Goal: Transaction & Acquisition: Purchase product/service

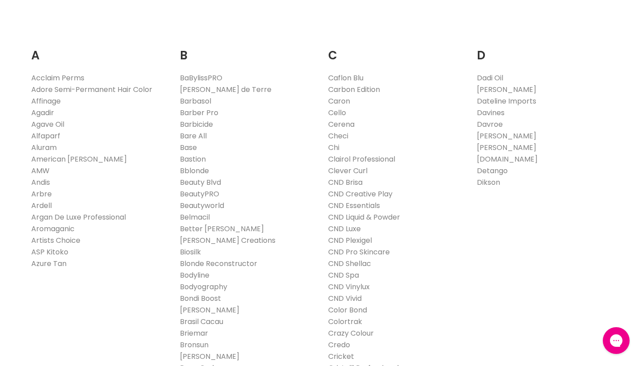
scroll to position [156, 0]
click at [42, 106] on link "Affinage" at bounding box center [45, 101] width 29 height 10
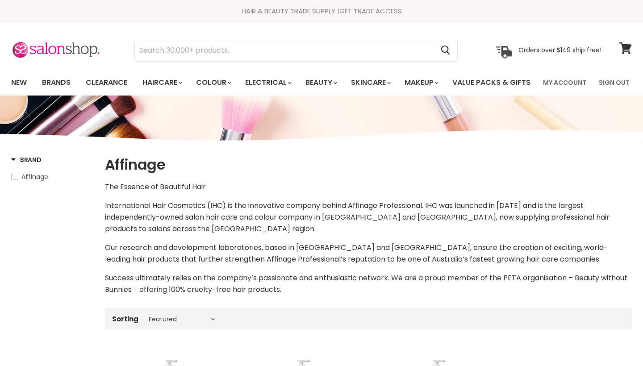
select select "manual"
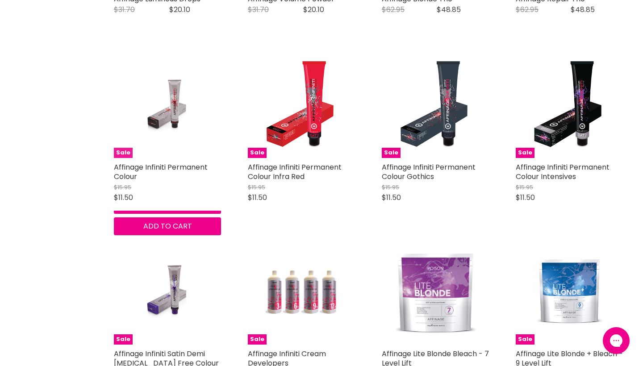
scroll to position [1358, 0]
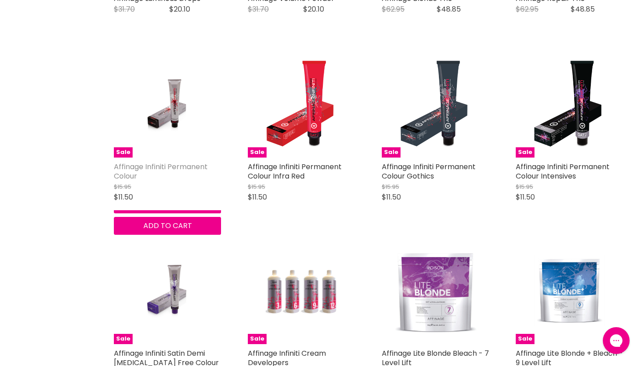
click at [176, 179] on link "Affinage Infiniti Permanent Colour" at bounding box center [161, 172] width 94 height 20
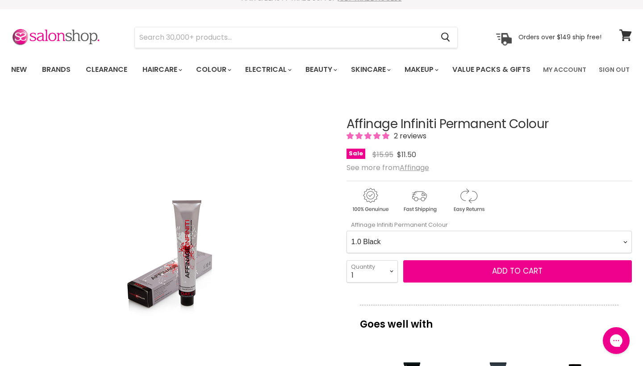
scroll to position [16, 0]
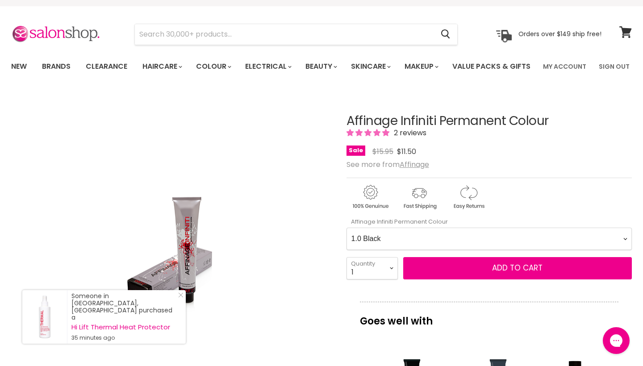
select Colour-0-0 "55.0 Extra Natural Light Brown"
select select "2"
type input "2"
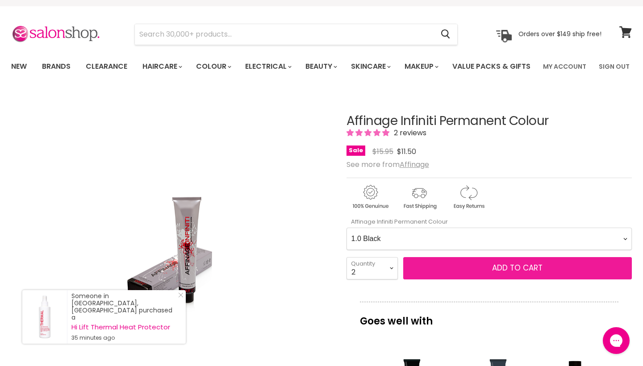
click at [440, 280] on button "Add to cart" at bounding box center [517, 268] width 229 height 22
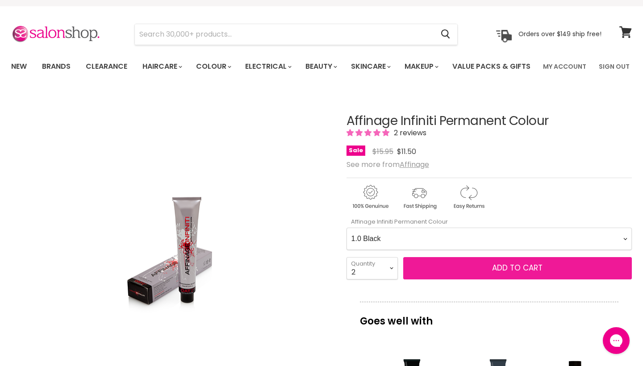
click at [502, 273] on span "Add to cart" at bounding box center [517, 268] width 50 height 11
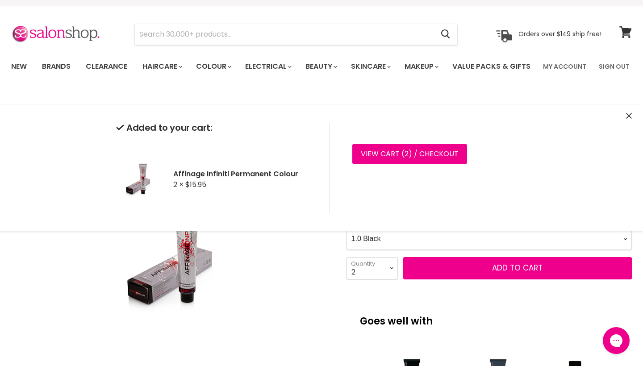
click at [630, 113] on icon "Close" at bounding box center [629, 116] width 6 height 6
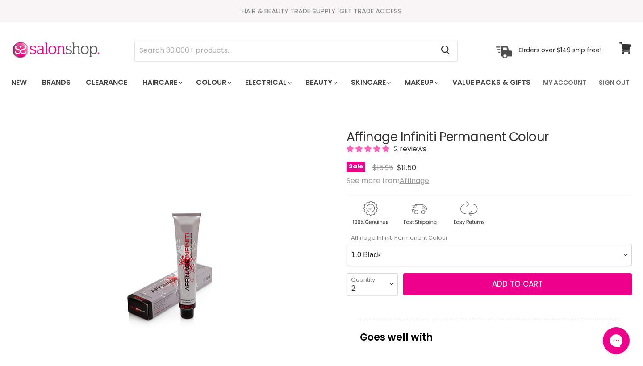
scroll to position [0, 0]
select Colour-0-0 "5.11 Extra Ash Light Brown"
select select "1"
type input "1"
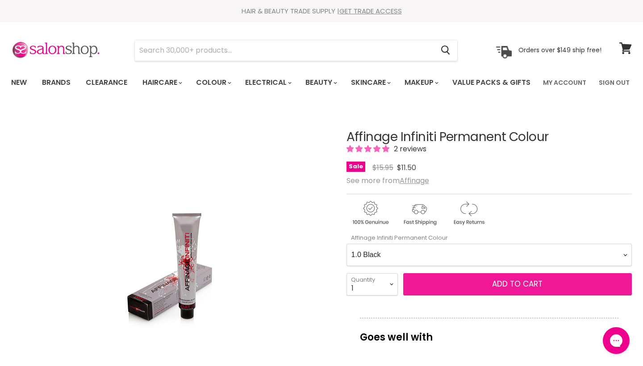
click at [449, 296] on button "Add to cart" at bounding box center [517, 284] width 229 height 22
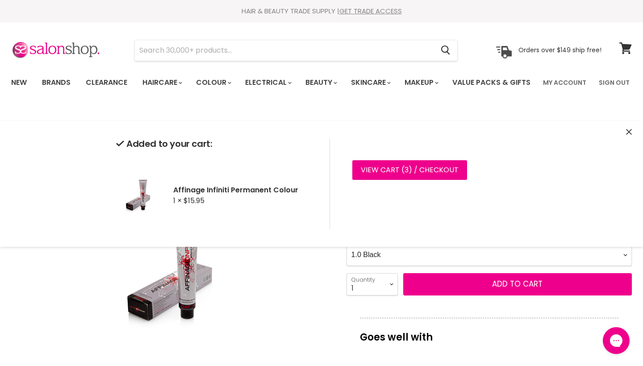
select Colour-0-0 "66.0 Extra Natural Dark Blonde"
select select "2"
type input "2"
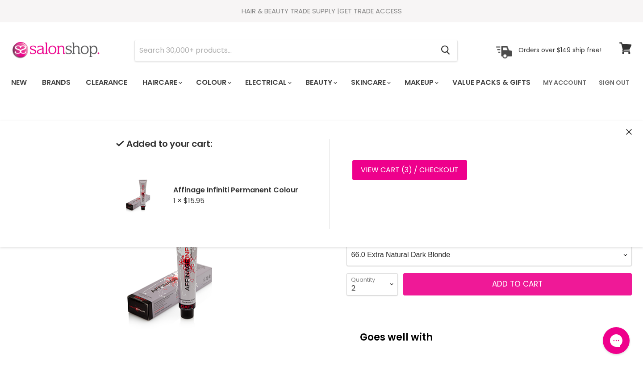
click at [436, 296] on button "Add to cart" at bounding box center [517, 284] width 229 height 22
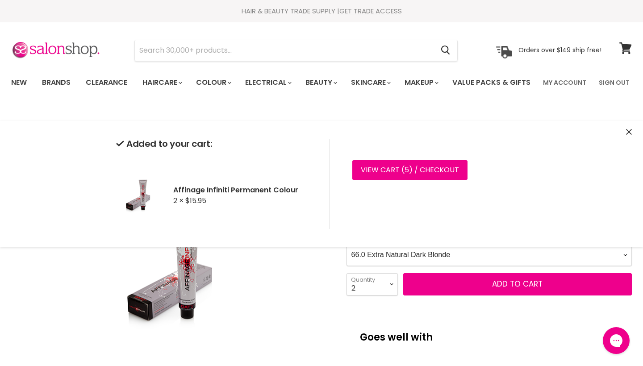
select Colour-0-0 "77.0 Extra Natural Medium Blonde"
select select "1"
type input "1"
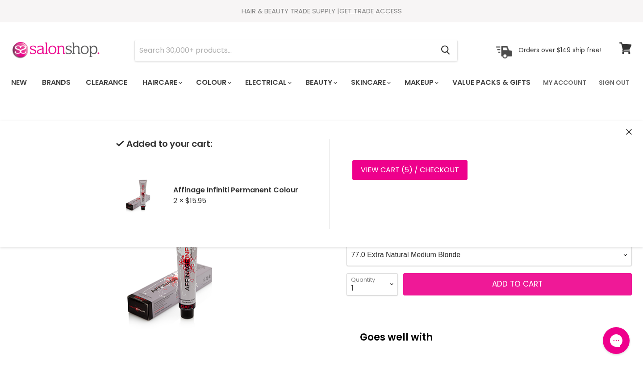
click at [440, 296] on button "Add to cart" at bounding box center [517, 284] width 229 height 22
click at [425, 296] on button "Add to cart" at bounding box center [517, 284] width 229 height 22
click at [442, 296] on button "Add to cart" at bounding box center [517, 284] width 229 height 22
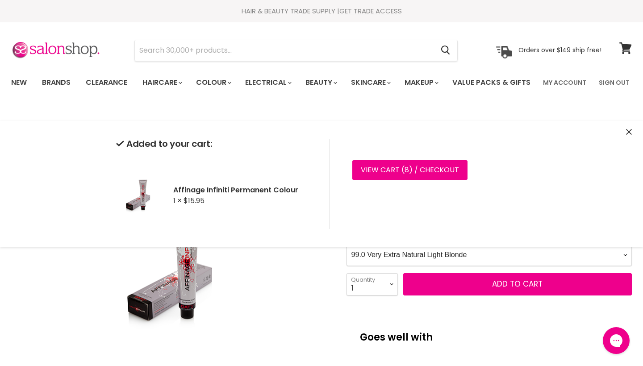
select Colour-0-0 "9.1 Very Light Ash Blonde"
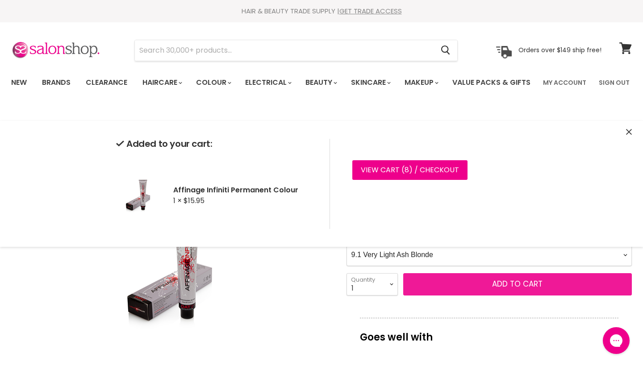
click at [436, 296] on button "Add to cart" at bounding box center [517, 284] width 229 height 22
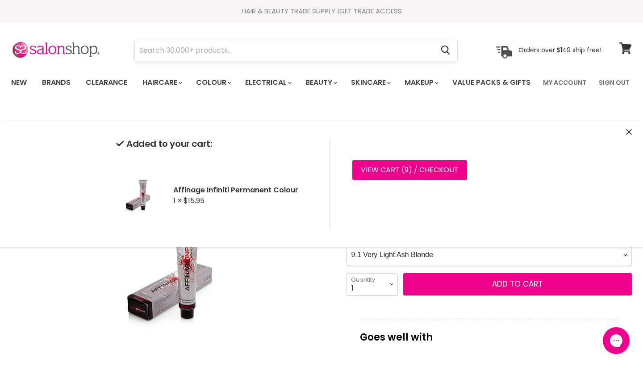
click at [311, 57] on input "Search" at bounding box center [284, 50] width 299 height 21
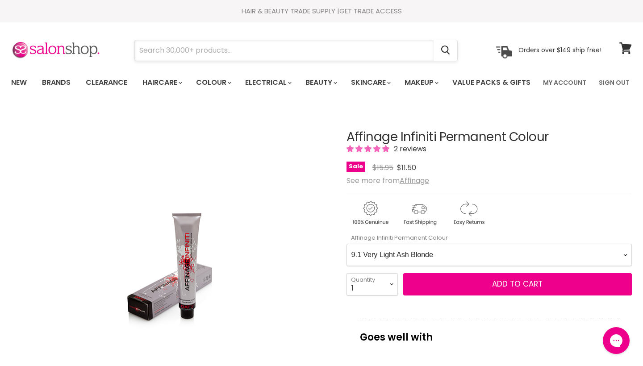
click at [297, 51] on input "Search" at bounding box center [284, 50] width 299 height 21
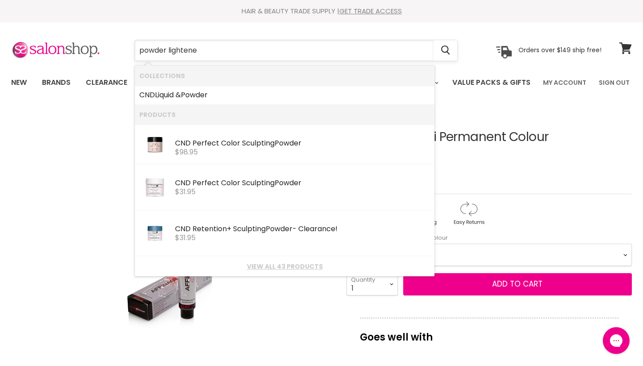
type input "powder lightener"
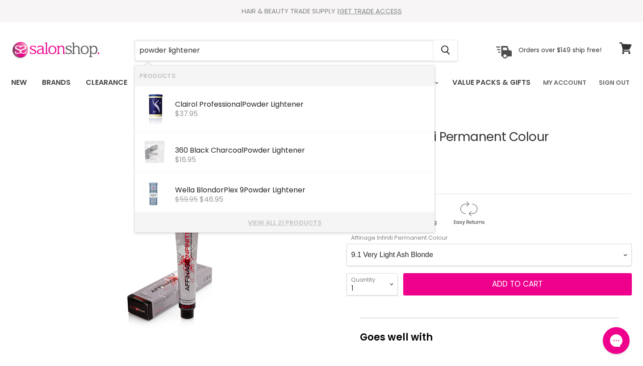
click at [341, 217] on li "View all 21 products" at bounding box center [285, 223] width 300 height 20
click at [302, 222] on link "View all 21 products" at bounding box center [284, 222] width 291 height 7
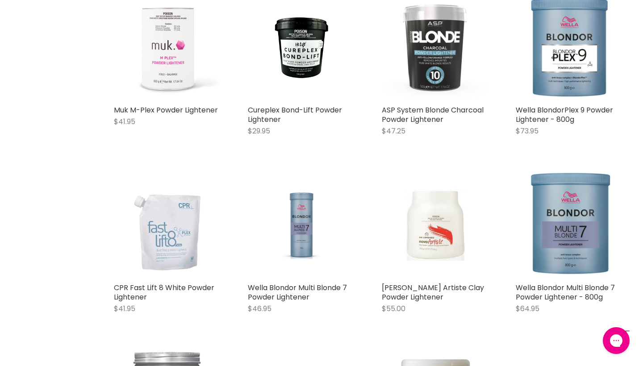
scroll to position [432, 0]
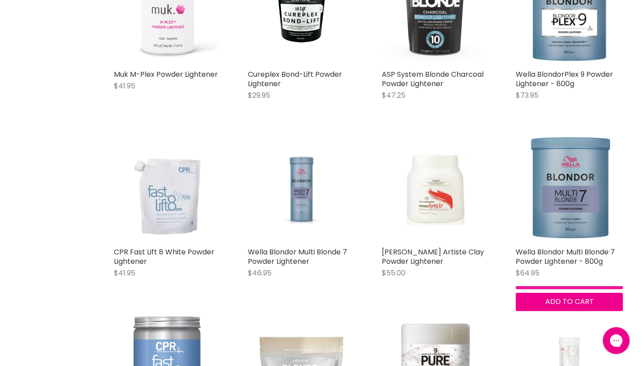
click at [532, 289] on button "Quick shop" at bounding box center [569, 281] width 107 height 18
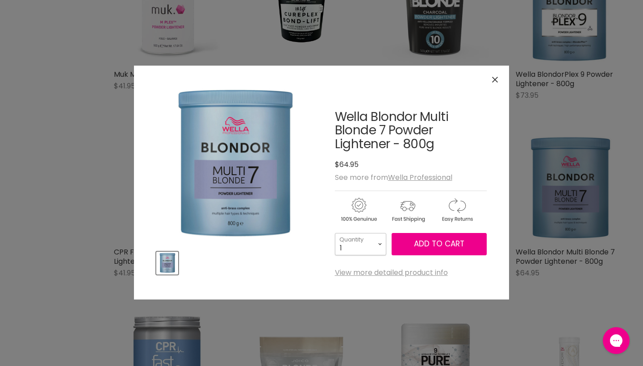
select select "2"
type input "2"
click at [409, 244] on button "Add to cart" at bounding box center [439, 244] width 95 height 22
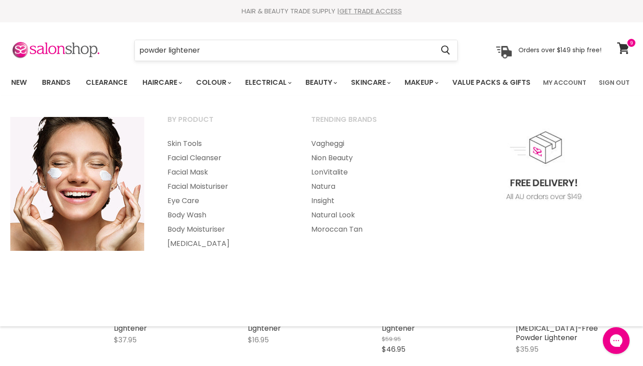
scroll to position [0, 0]
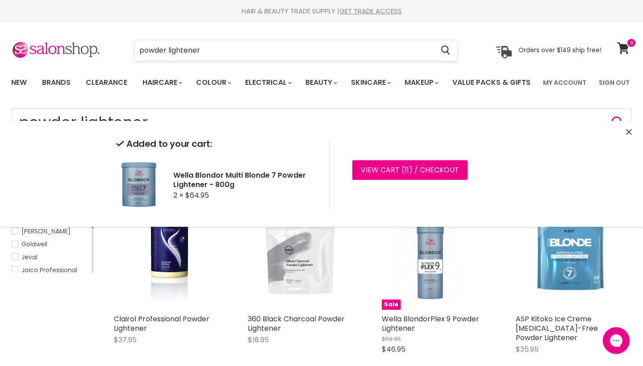
click at [345, 52] on input "powder lightener" at bounding box center [284, 50] width 299 height 21
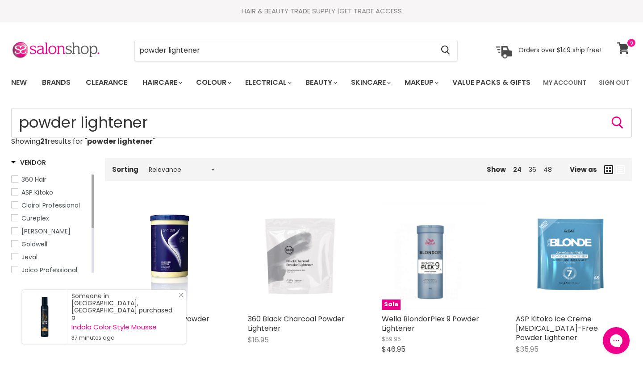
click at [623, 49] on icon at bounding box center [623, 48] width 12 height 12
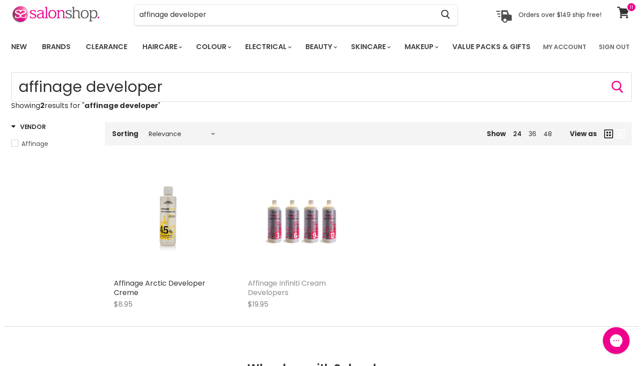
click at [275, 298] on link "Affinage Infiniti Cream Developers" at bounding box center [287, 288] width 78 height 20
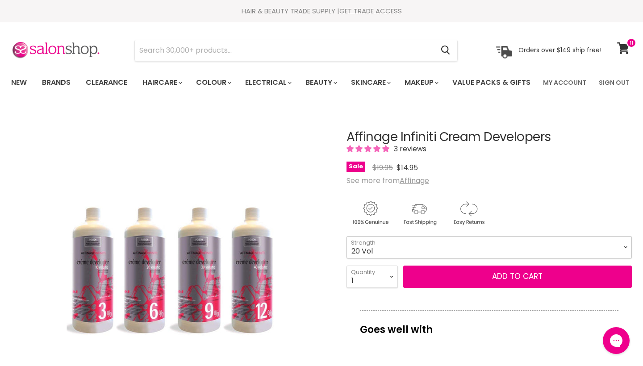
select select "20 Vol"
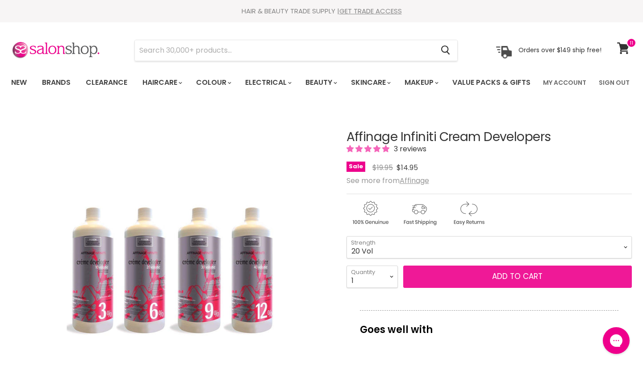
click at [425, 288] on button "Add to cart" at bounding box center [517, 277] width 229 height 22
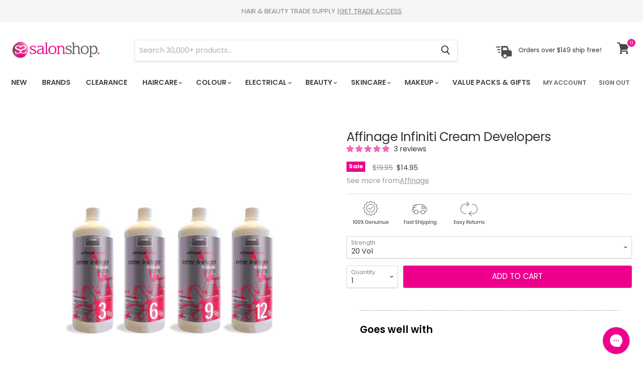
click at [624, 48] on icon at bounding box center [623, 48] width 12 height 12
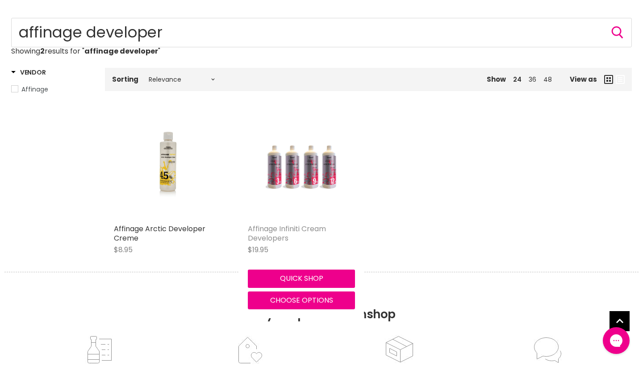
scroll to position [89, 0]
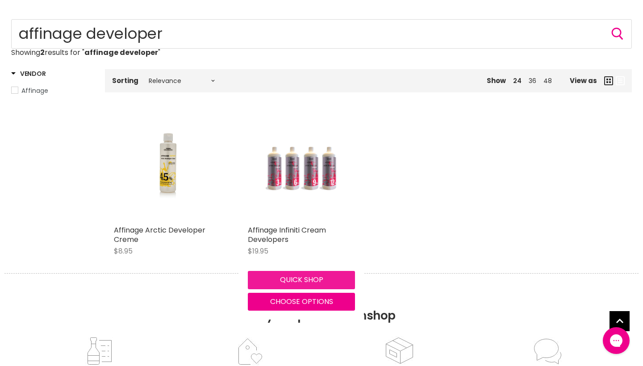
click at [283, 289] on button "Quick shop" at bounding box center [301, 280] width 107 height 18
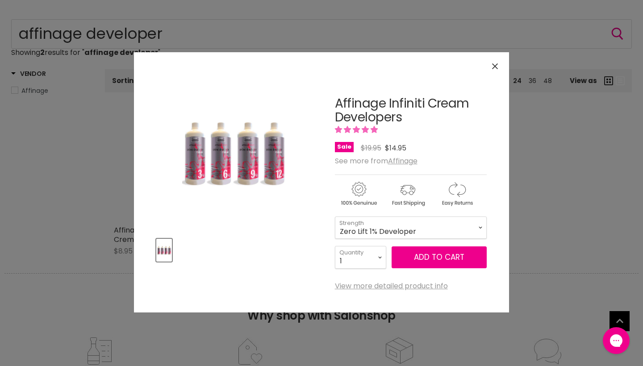
click at [494, 63] on button "Close" at bounding box center [495, 66] width 19 height 19
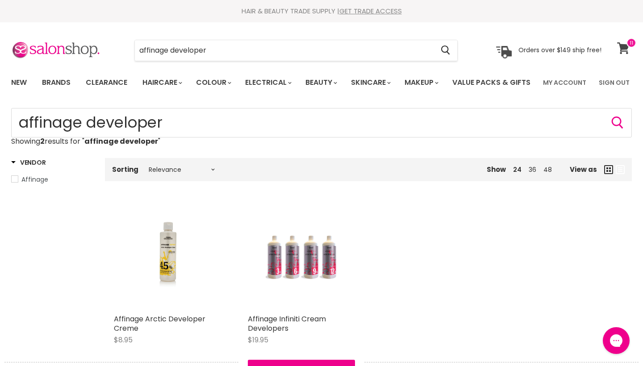
click at [627, 46] on span at bounding box center [632, 43] width 10 height 10
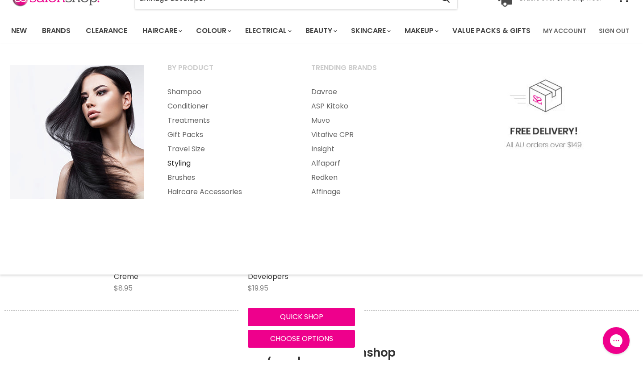
scroll to position [52, 0]
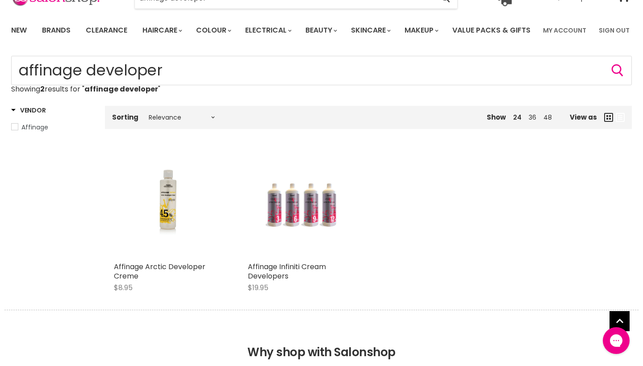
click at [441, 310] on div "Affinage Arctic Developer Creme $8.95 Affinage Quick shop Choose options Affina…" at bounding box center [368, 226] width 527 height 168
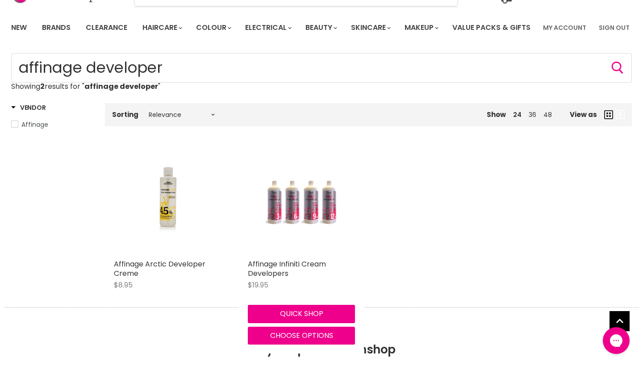
scroll to position [93, 0]
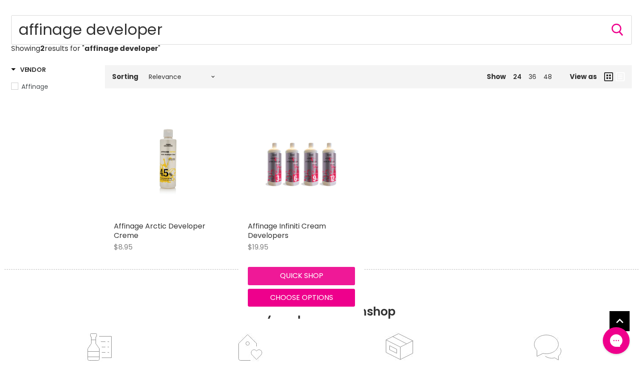
click at [326, 285] on button "Quick shop" at bounding box center [301, 276] width 107 height 18
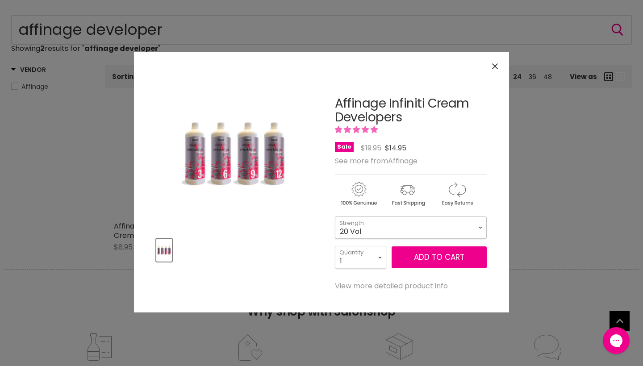
select select "20 Vol"
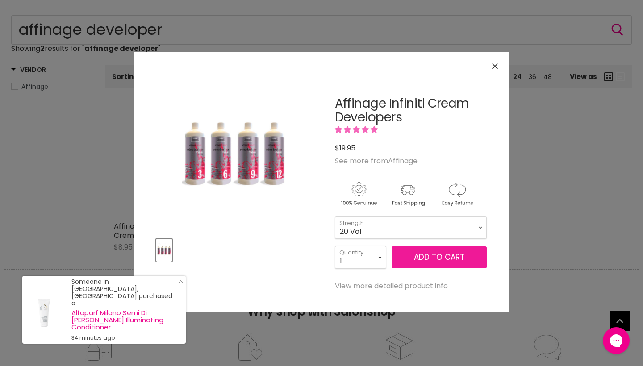
click at [417, 256] on button "Add to cart" at bounding box center [439, 258] width 95 height 22
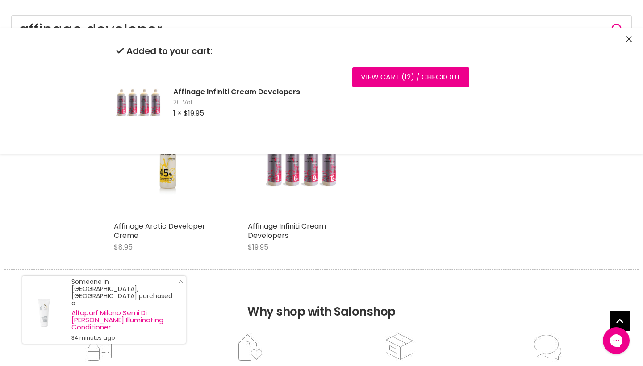
click at [630, 39] on icon "Close" at bounding box center [629, 39] width 6 height 6
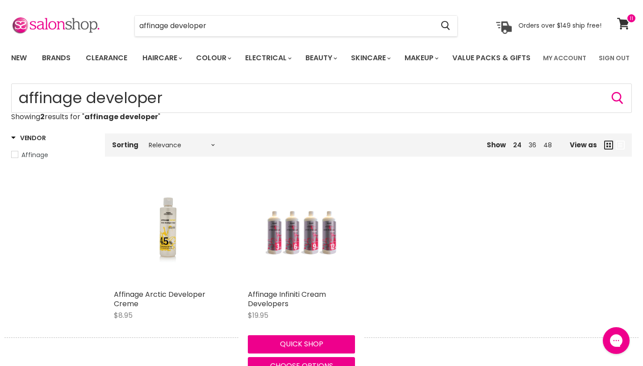
scroll to position [12, 0]
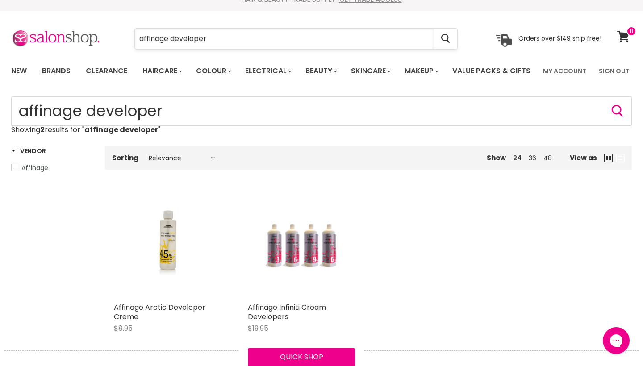
click at [431, 38] on input "affinage developer" at bounding box center [284, 39] width 299 height 21
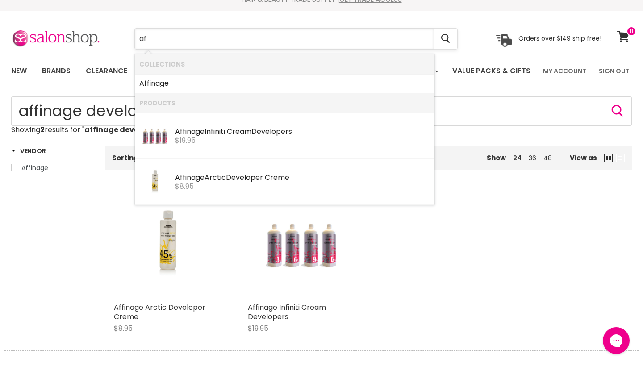
type input "a"
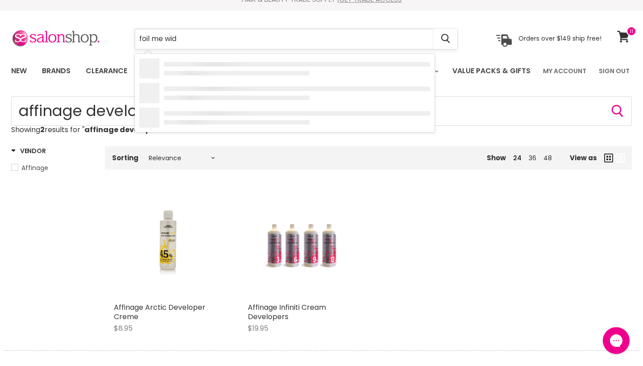
type input "foil me wide"
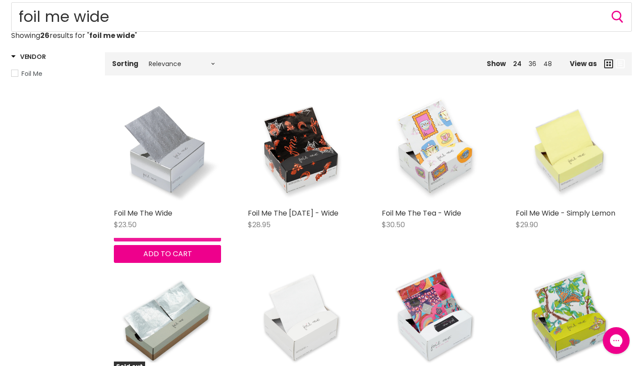
click at [151, 241] on button "Quick shop" at bounding box center [167, 232] width 107 height 18
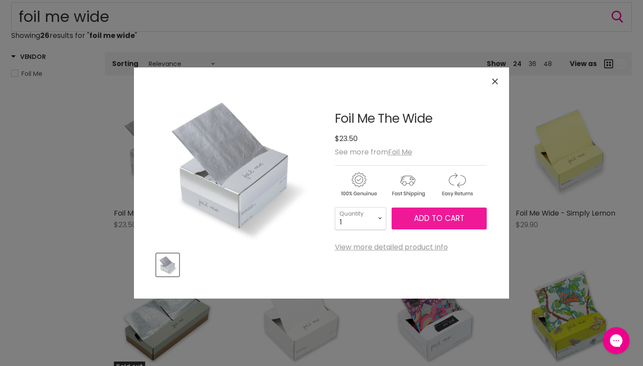
click at [433, 215] on span "Add to cart" at bounding box center [439, 218] width 50 height 11
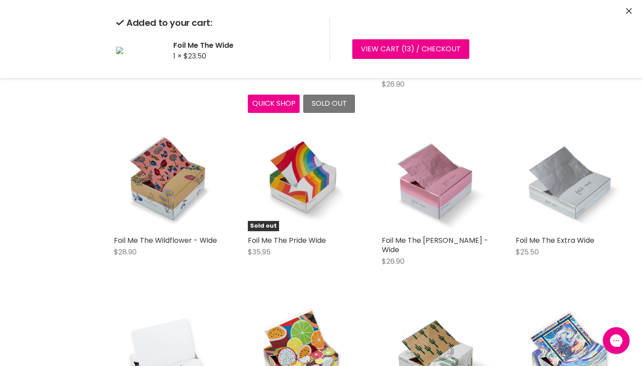
scroll to position [594, 0]
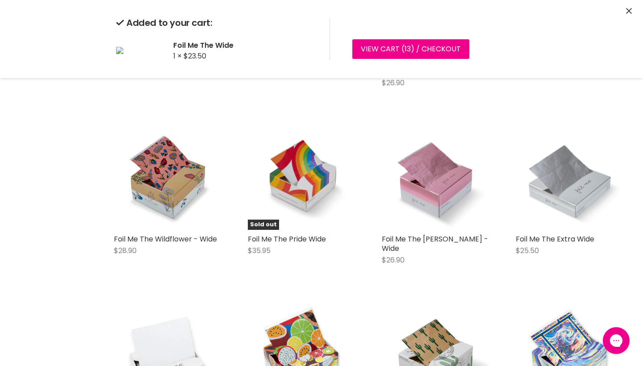
click at [543, 273] on div "Foil Me The Extra Wide $25.50 Foil Me Quick shop Add to cart" at bounding box center [569, 193] width 125 height 159
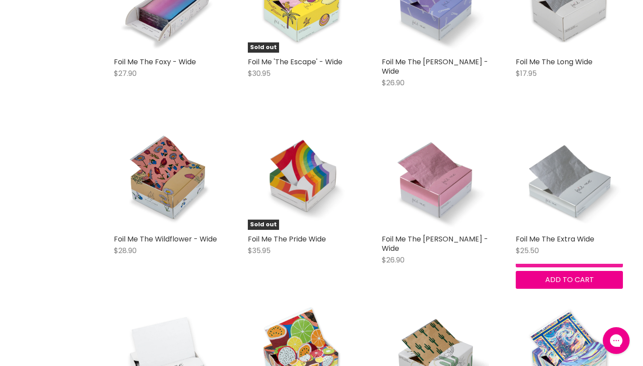
click at [541, 267] on button "Quick shop" at bounding box center [569, 258] width 107 height 18
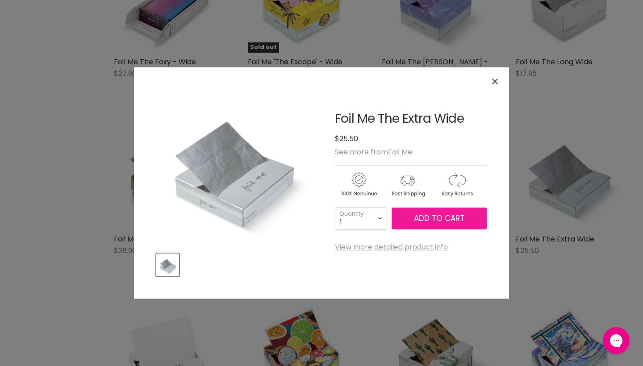
click at [461, 219] on span "Add to cart" at bounding box center [439, 218] width 50 height 11
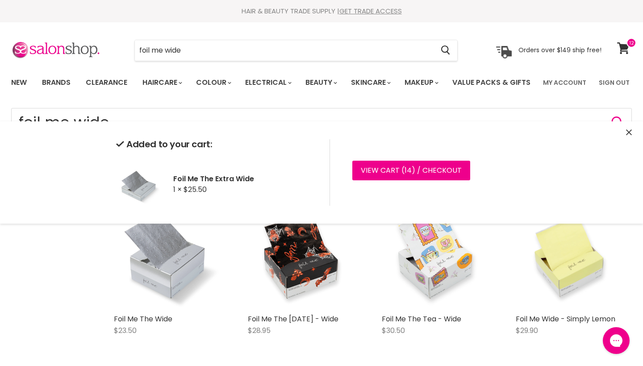
scroll to position [0, 0]
click at [627, 49] on icon at bounding box center [623, 48] width 12 height 12
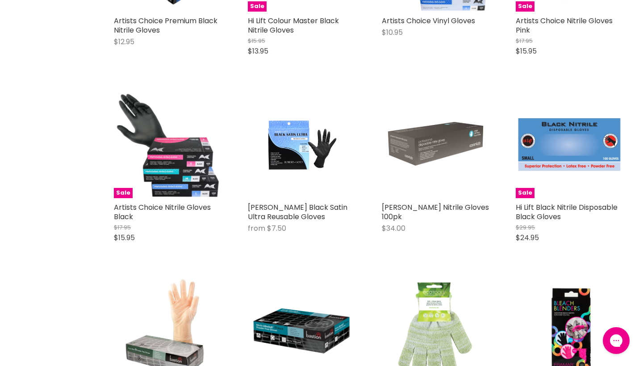
scroll to position [300, 0]
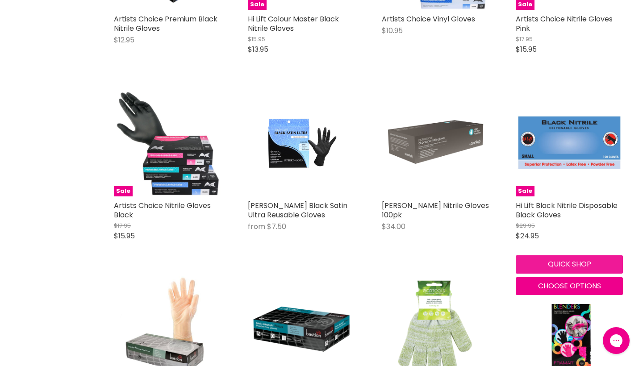
click at [553, 273] on button "Quick shop" at bounding box center [569, 265] width 107 height 18
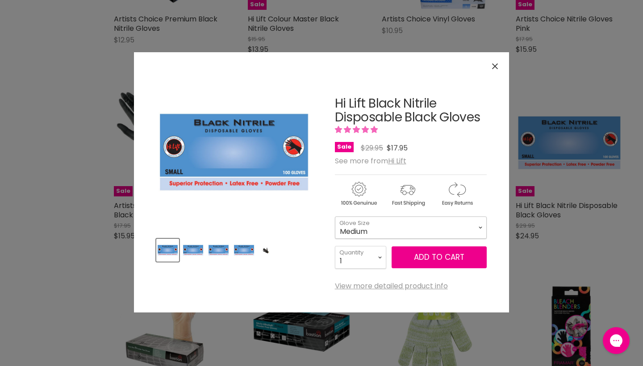
select select "Medium"
select select "2"
type input "2"
click at [415, 256] on button "Add to cart" at bounding box center [439, 258] width 95 height 22
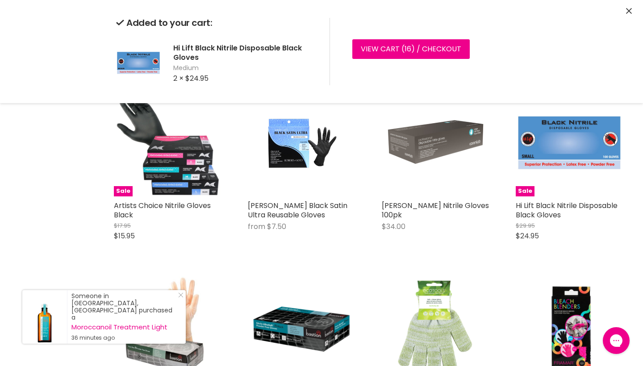
click at [631, 8] on icon "Close" at bounding box center [629, 11] width 6 height 6
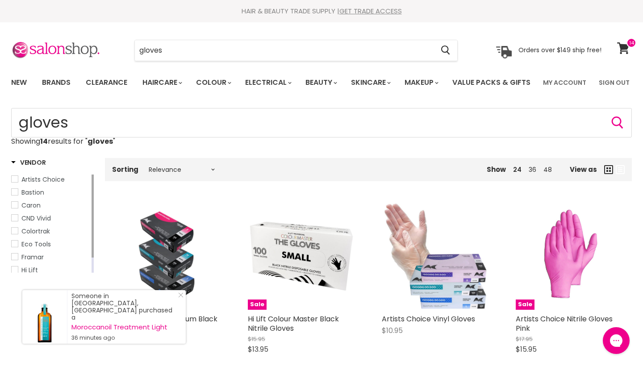
scroll to position [0, 0]
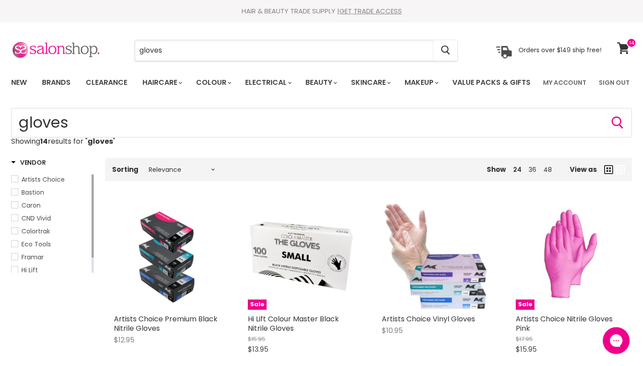
drag, startPoint x: 238, startPoint y: 52, endPoint x: 88, endPoint y: 51, distance: 150.1
click at [88, 52] on div "gloves Cancel Orders over $149 ship free!" at bounding box center [306, 50] width 591 height 21
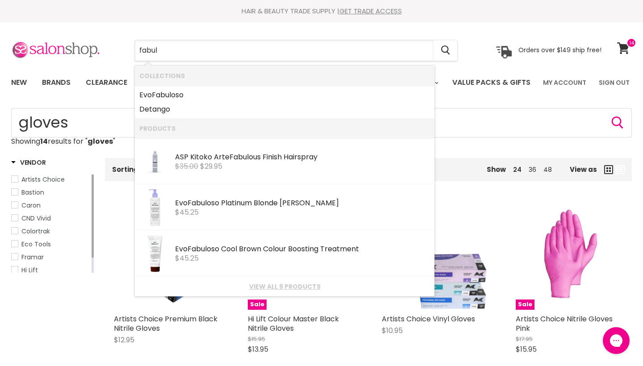
type input "fabulous"
drag, startPoint x: 88, startPoint y: 51, endPoint x: 177, endPoint y: 92, distance: 98.2
click at [177, 92] on link "Evo Fabul oso" at bounding box center [284, 95] width 291 height 14
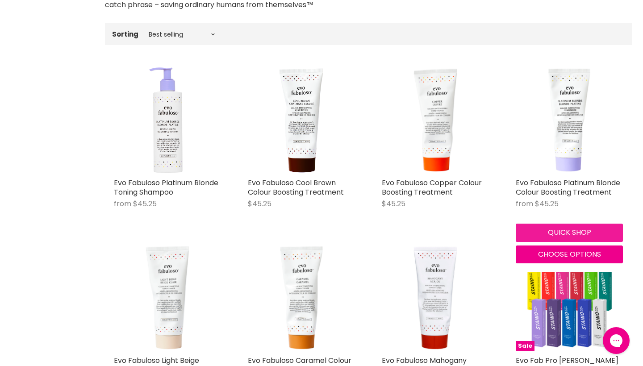
click at [563, 242] on button "Quick shop" at bounding box center [569, 233] width 107 height 18
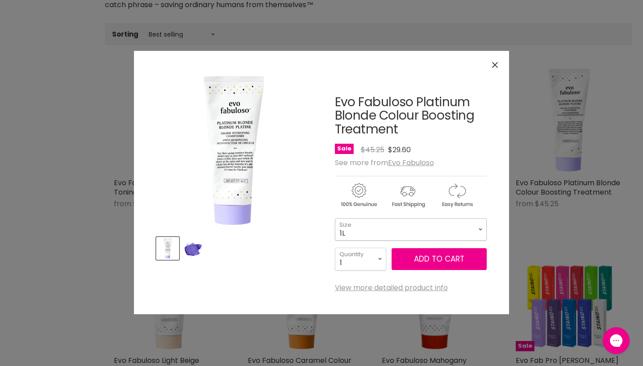
select select "1L"
click at [439, 259] on button "Add to cart" at bounding box center [439, 259] width 95 height 22
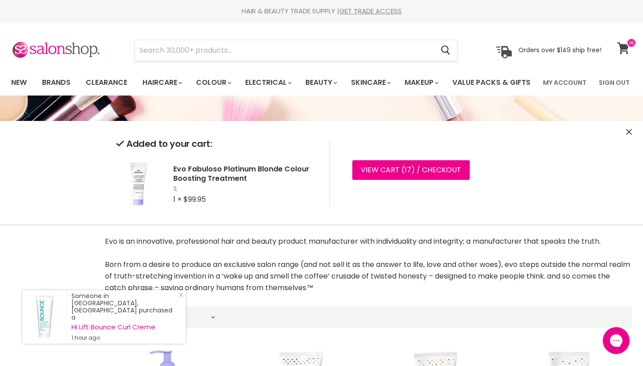
click at [623, 52] on icon at bounding box center [623, 48] width 13 height 12
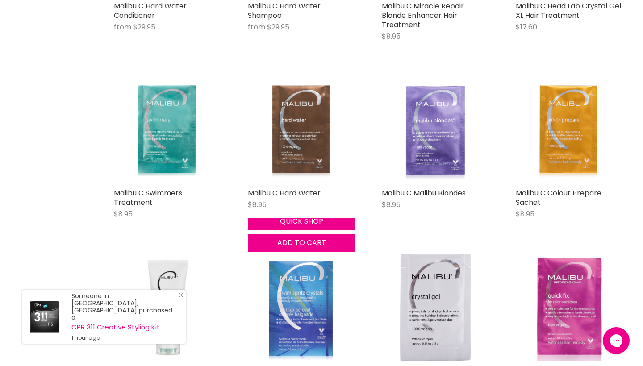
scroll to position [505, 0]
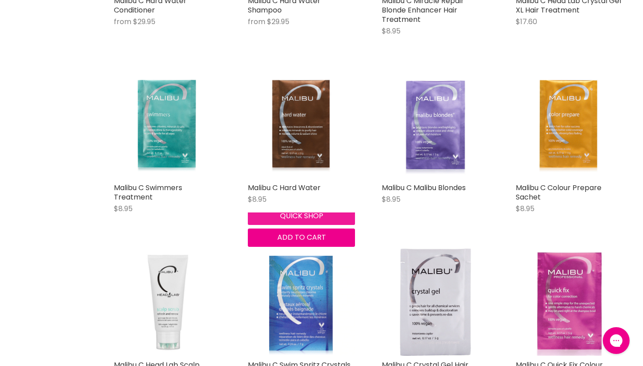
click at [282, 225] on button "Quick shop" at bounding box center [301, 216] width 107 height 18
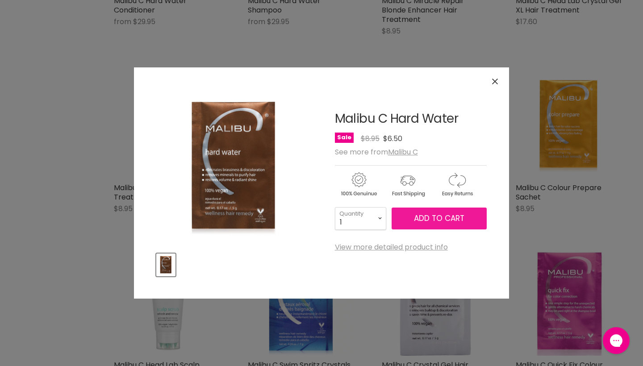
click at [429, 212] on button "Add to cart" at bounding box center [439, 219] width 95 height 22
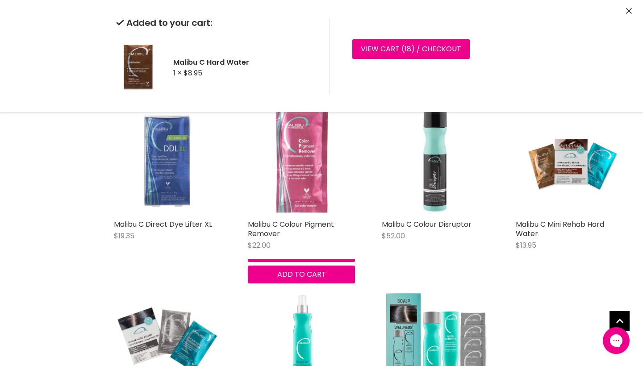
scroll to position [834, 0]
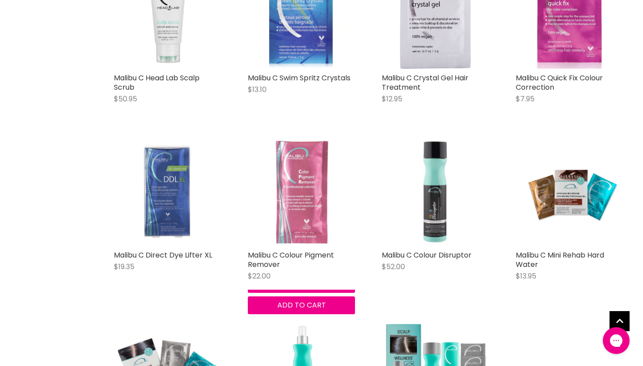
scroll to position [798, 0]
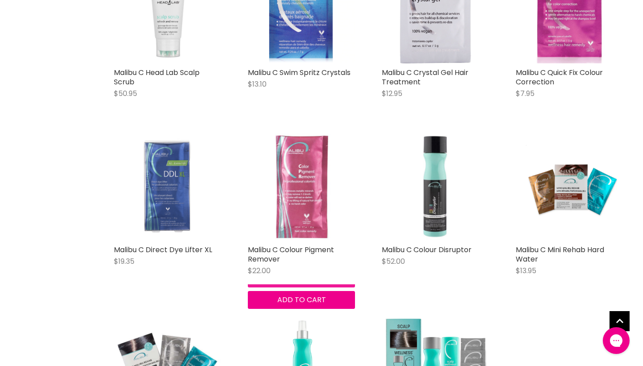
click at [274, 288] on button "Quick shop" at bounding box center [301, 279] width 107 height 18
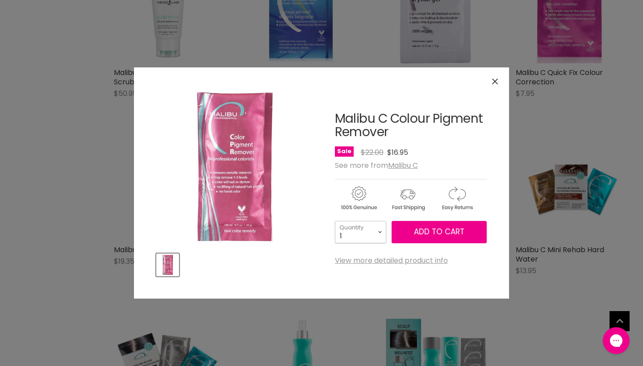
select select "3"
type input "3"
click at [420, 235] on span "Add to cart" at bounding box center [439, 231] width 50 height 11
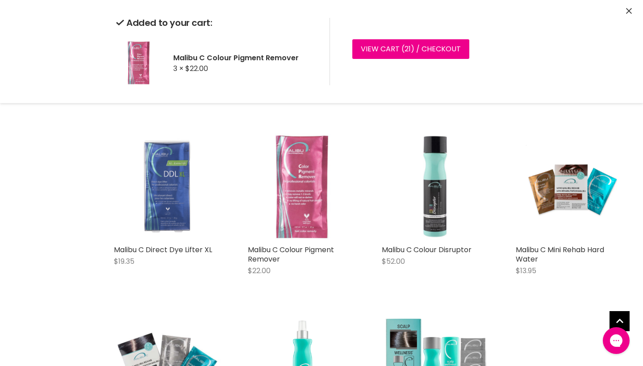
click at [628, 13] on icon "Close" at bounding box center [629, 11] width 6 height 6
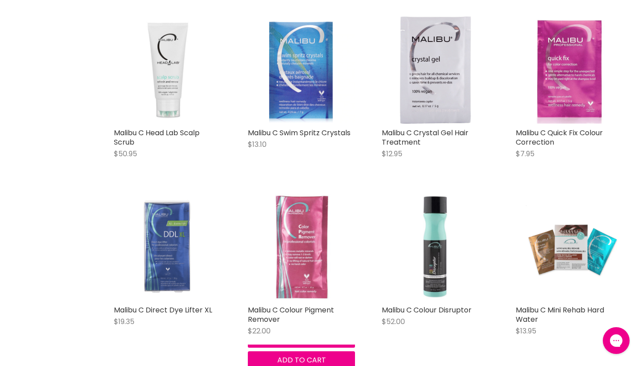
scroll to position [730, 0]
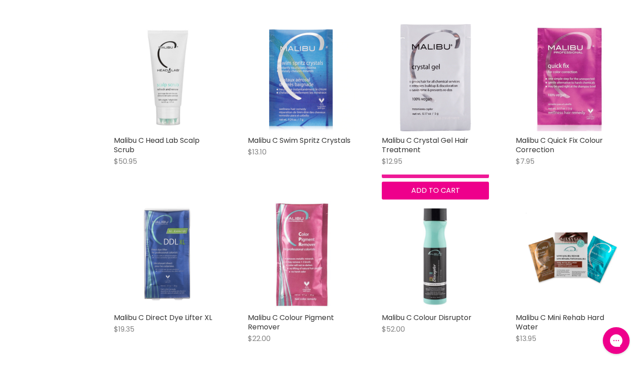
click at [398, 178] on button "Quick shop" at bounding box center [435, 169] width 107 height 18
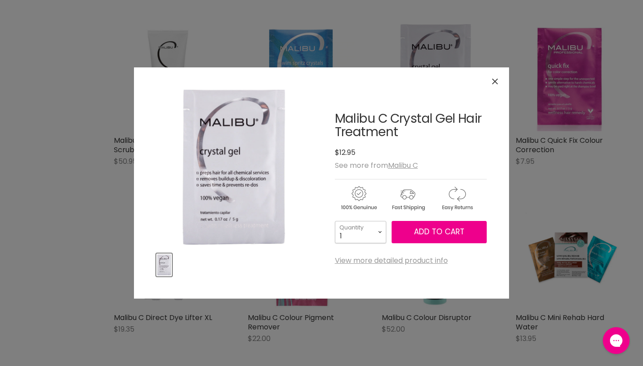
select select "2"
type input "2"
click at [423, 236] on span "Add to cart" at bounding box center [439, 231] width 50 height 11
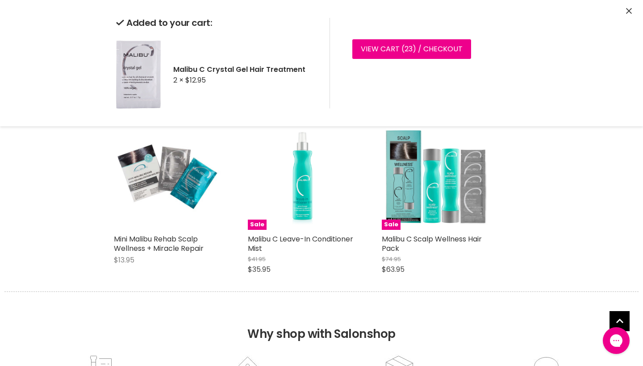
scroll to position [992, 0]
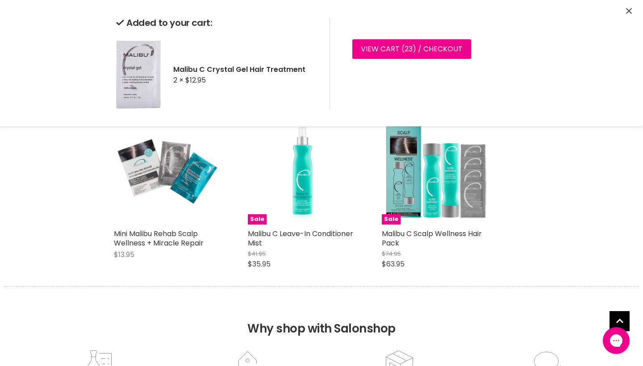
click at [628, 9] on icon "Close" at bounding box center [629, 11] width 6 height 6
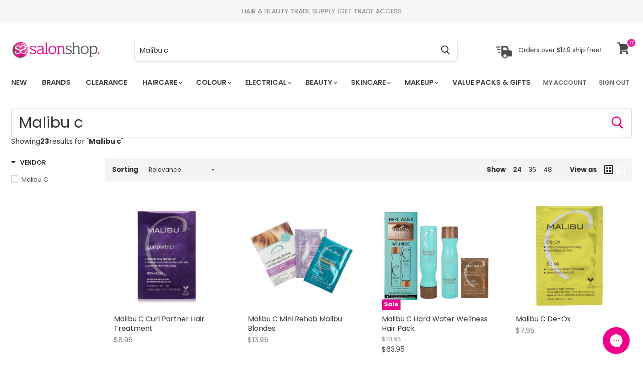
scroll to position [0, 0]
click at [624, 50] on icon at bounding box center [623, 48] width 13 height 12
